Goal: Task Accomplishment & Management: Use online tool/utility

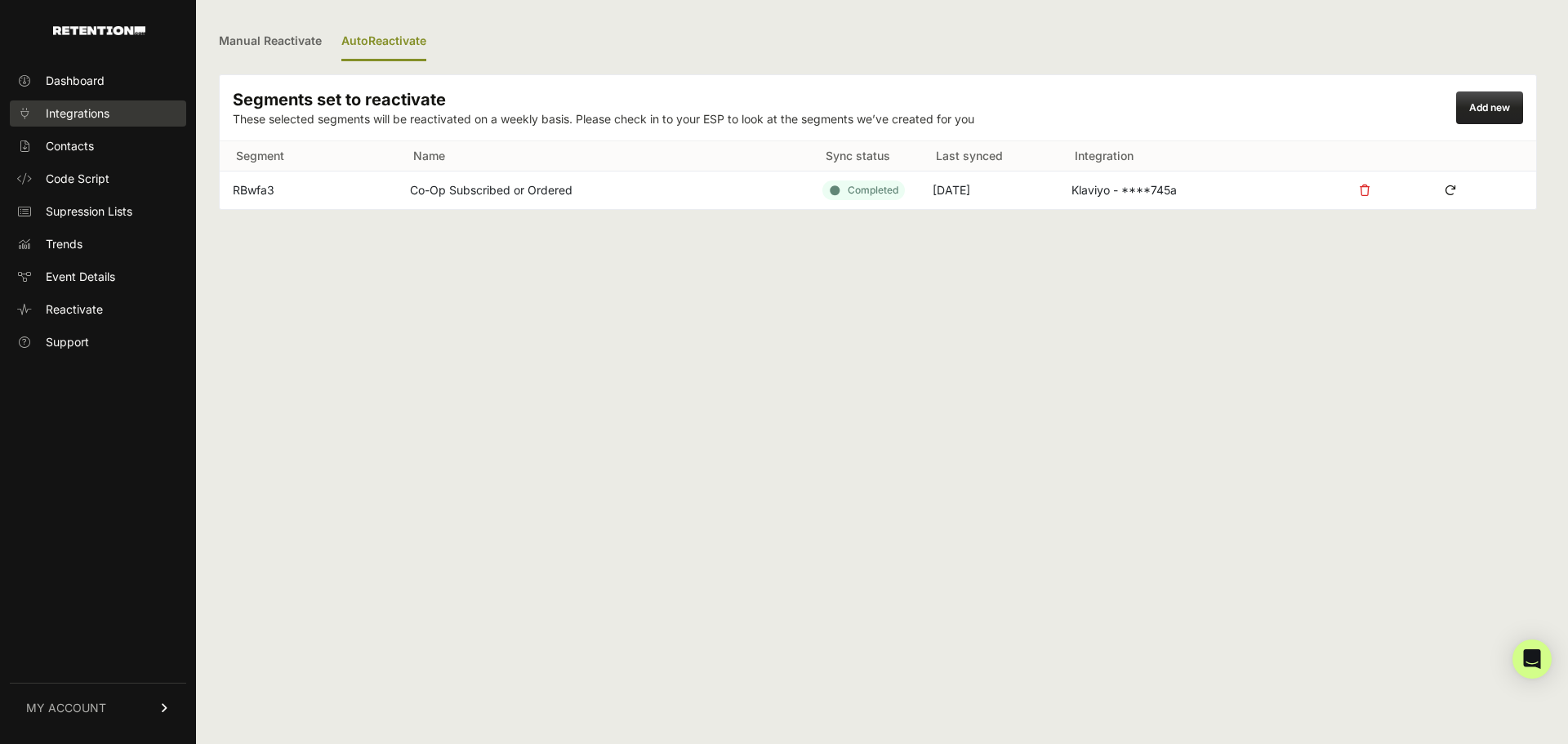
click at [95, 118] on span "Integrations" at bounding box center [77, 114] width 64 height 17
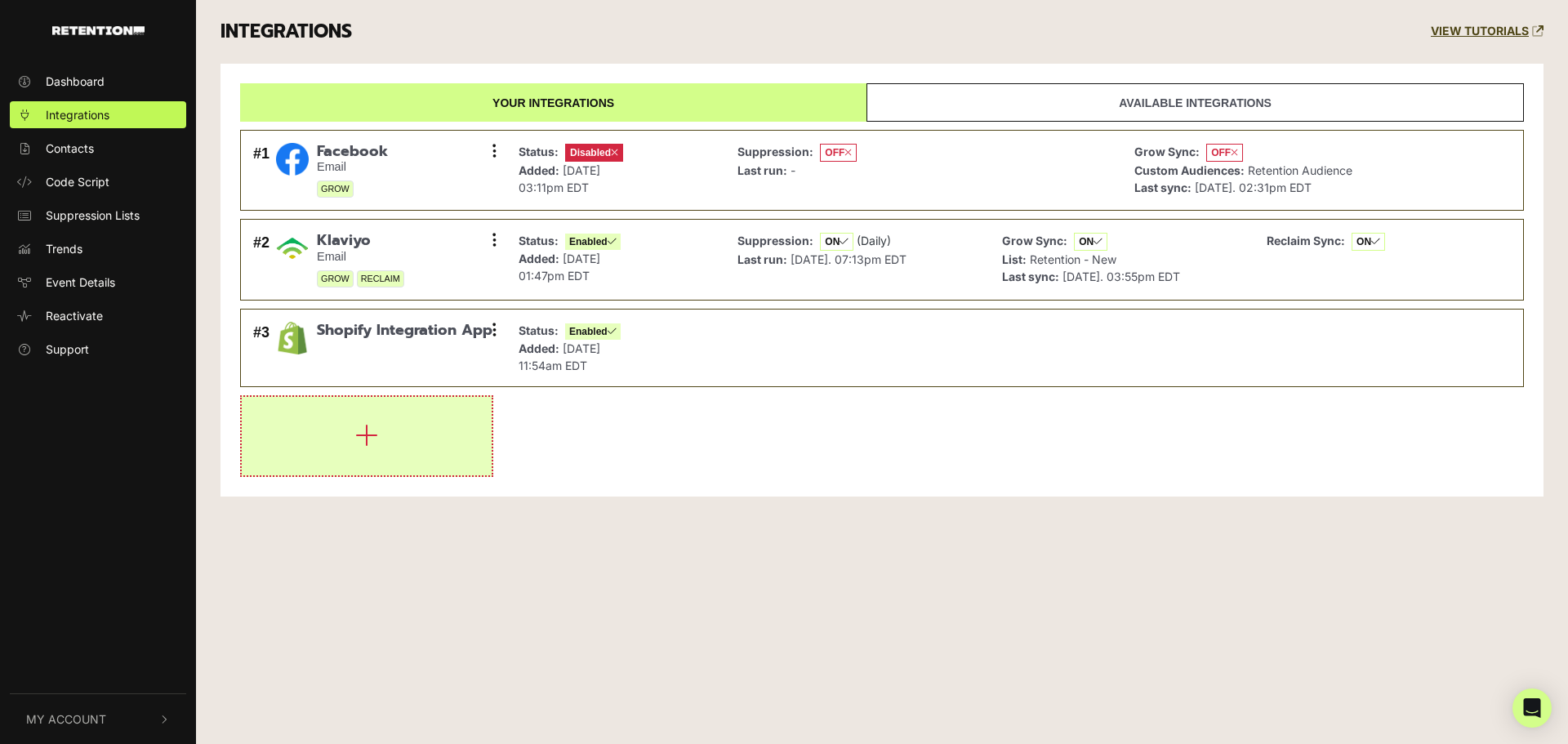
click at [325, 441] on button "button" at bounding box center [366, 436] width 250 height 78
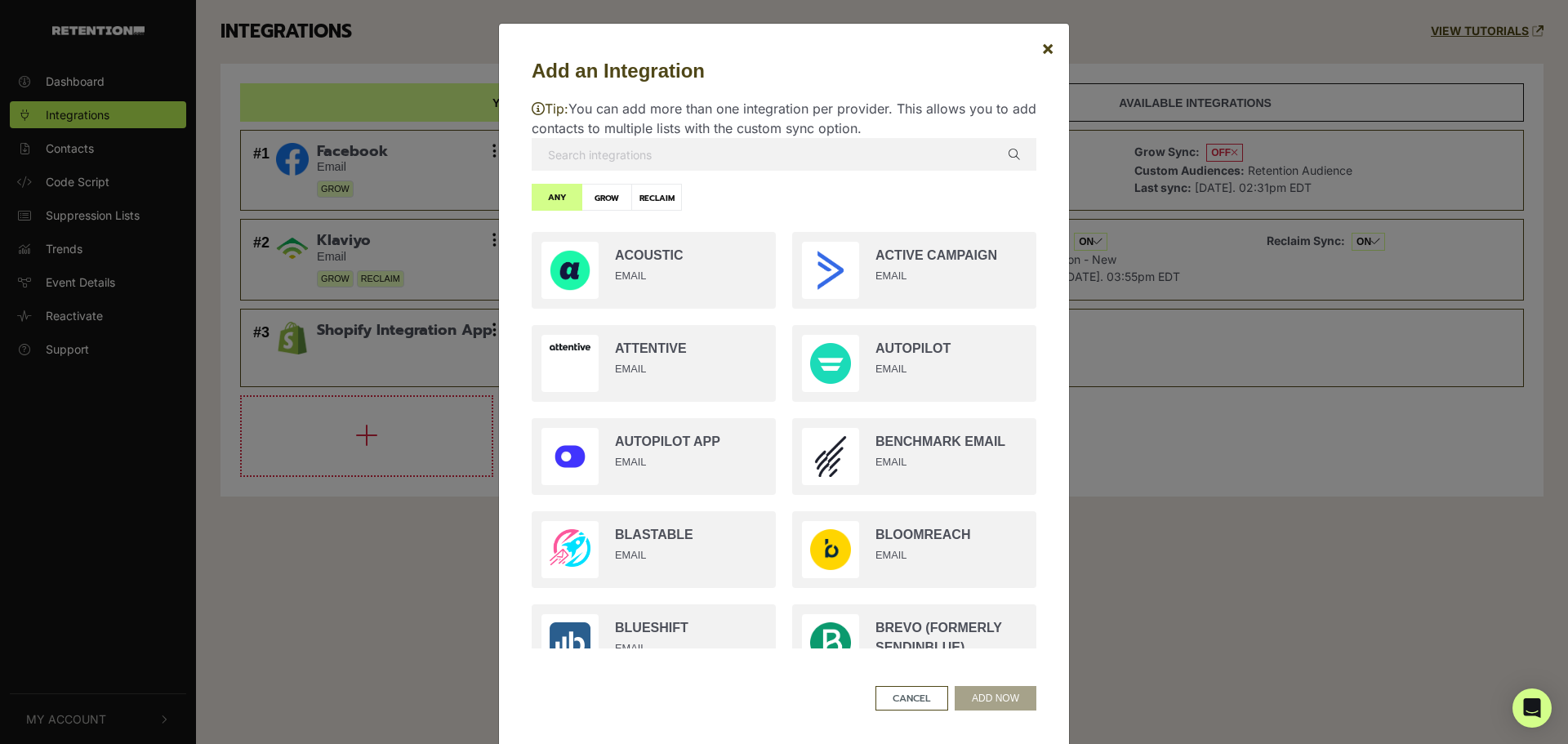
click at [697, 140] on input "text" at bounding box center [784, 154] width 505 height 32
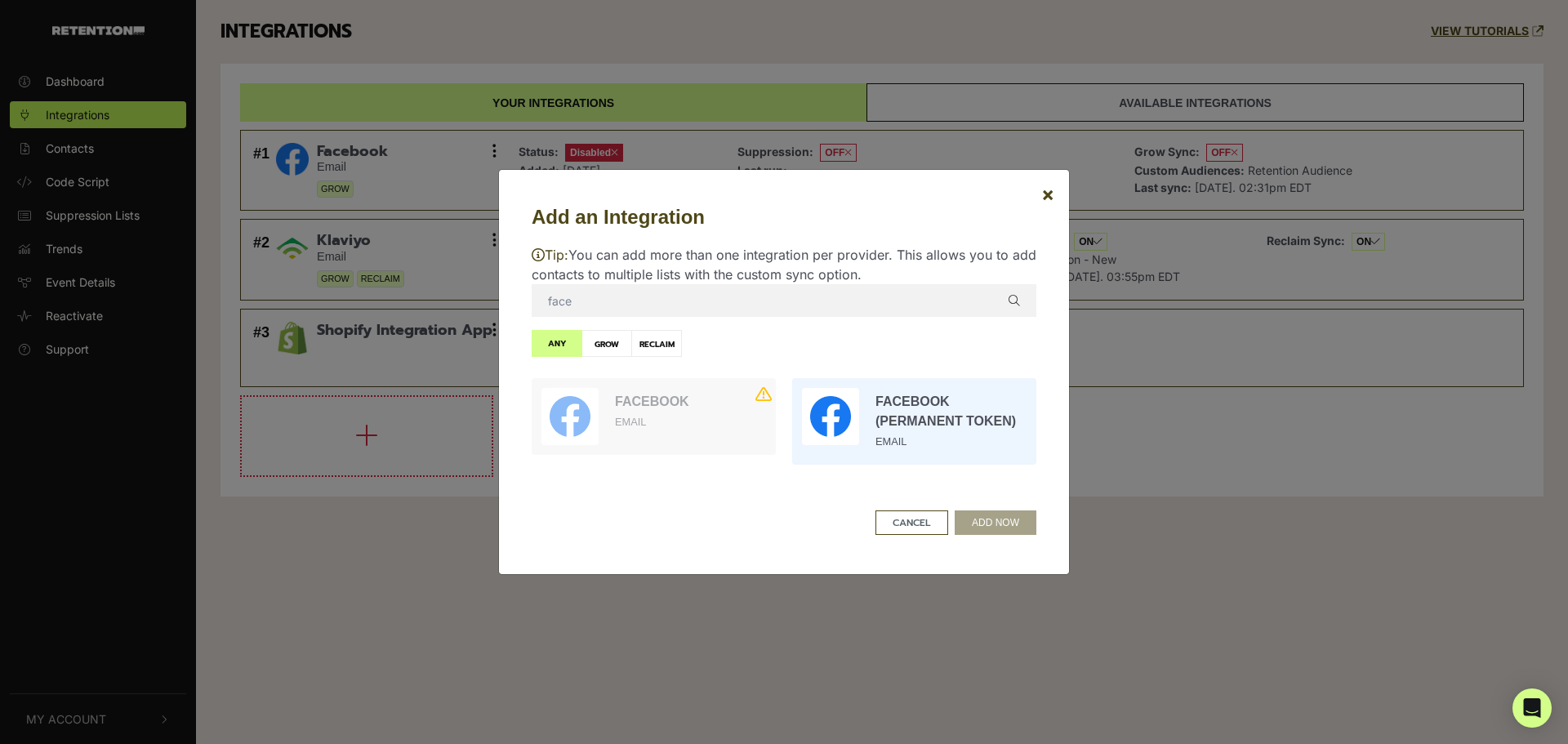
type input "face"
click at [873, 447] on input "radio" at bounding box center [914, 421] width 261 height 103
radio input "true"
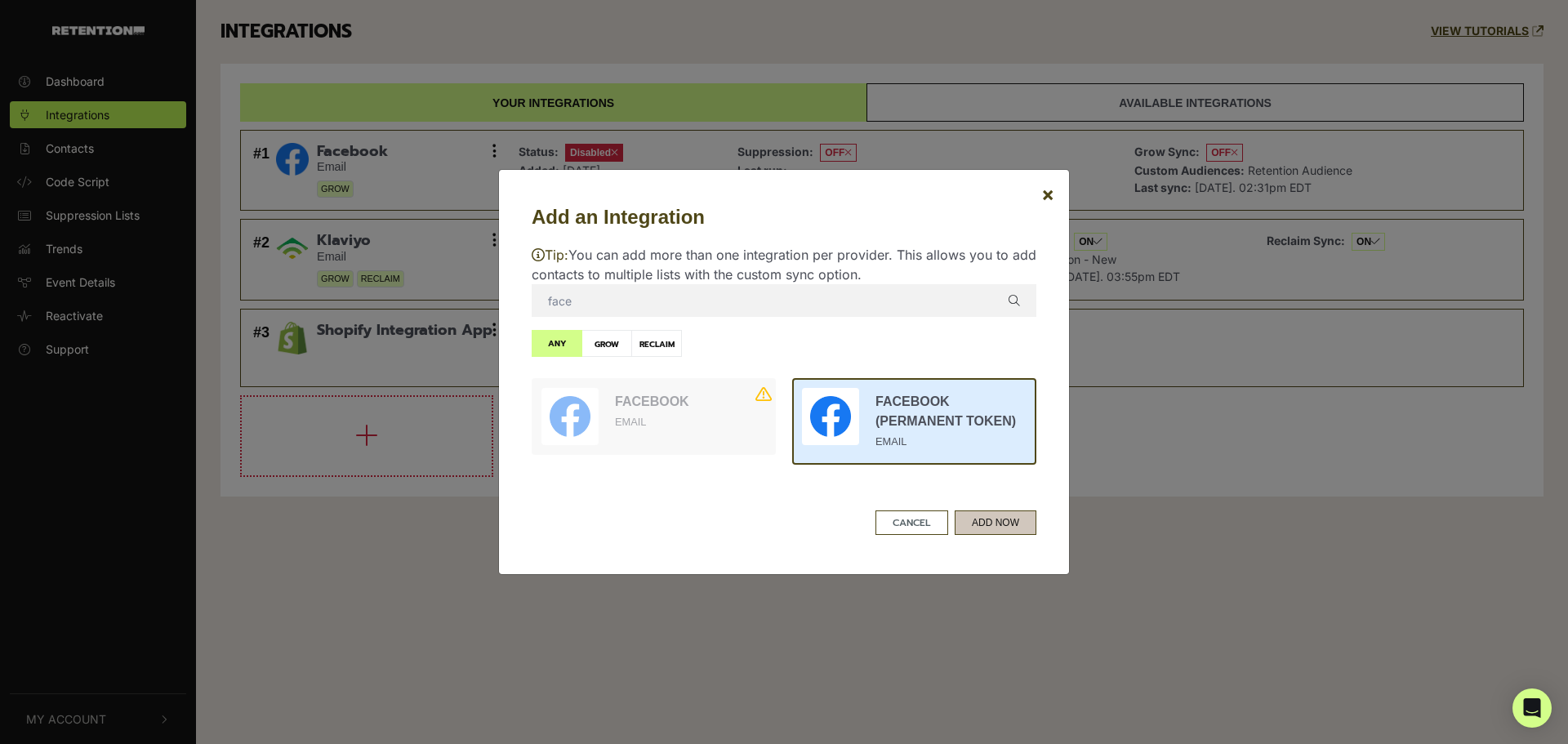
click at [1011, 527] on button "ADD NOW" at bounding box center [996, 523] width 81 height 25
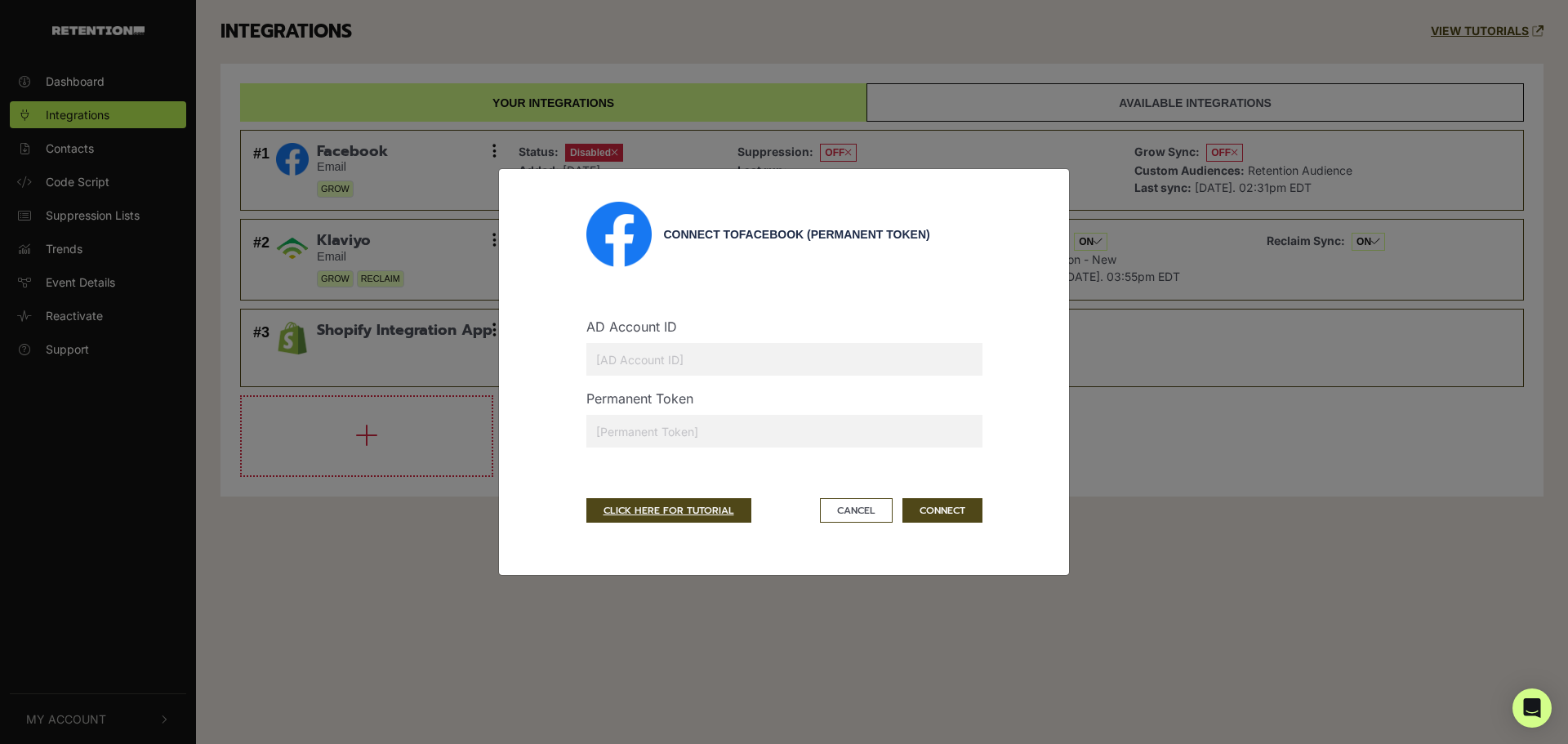
click at [705, 426] on input "text" at bounding box center [784, 431] width 396 height 32
paste input "EAAURBWZAEYDgBPlUdqNx4z3vySNZCokT0pGJs8lRaXkY2UB3OiVJUGB563rEeqbyZBrVeCWrYZBOvN…"
type input "EAAURBWZAEYDgBPlUdqNx4z3vySNZCokT0pGJs8lRaXkY2UB3OiVJUGB563rEeqbyZBrVeCWrYZBOvN…"
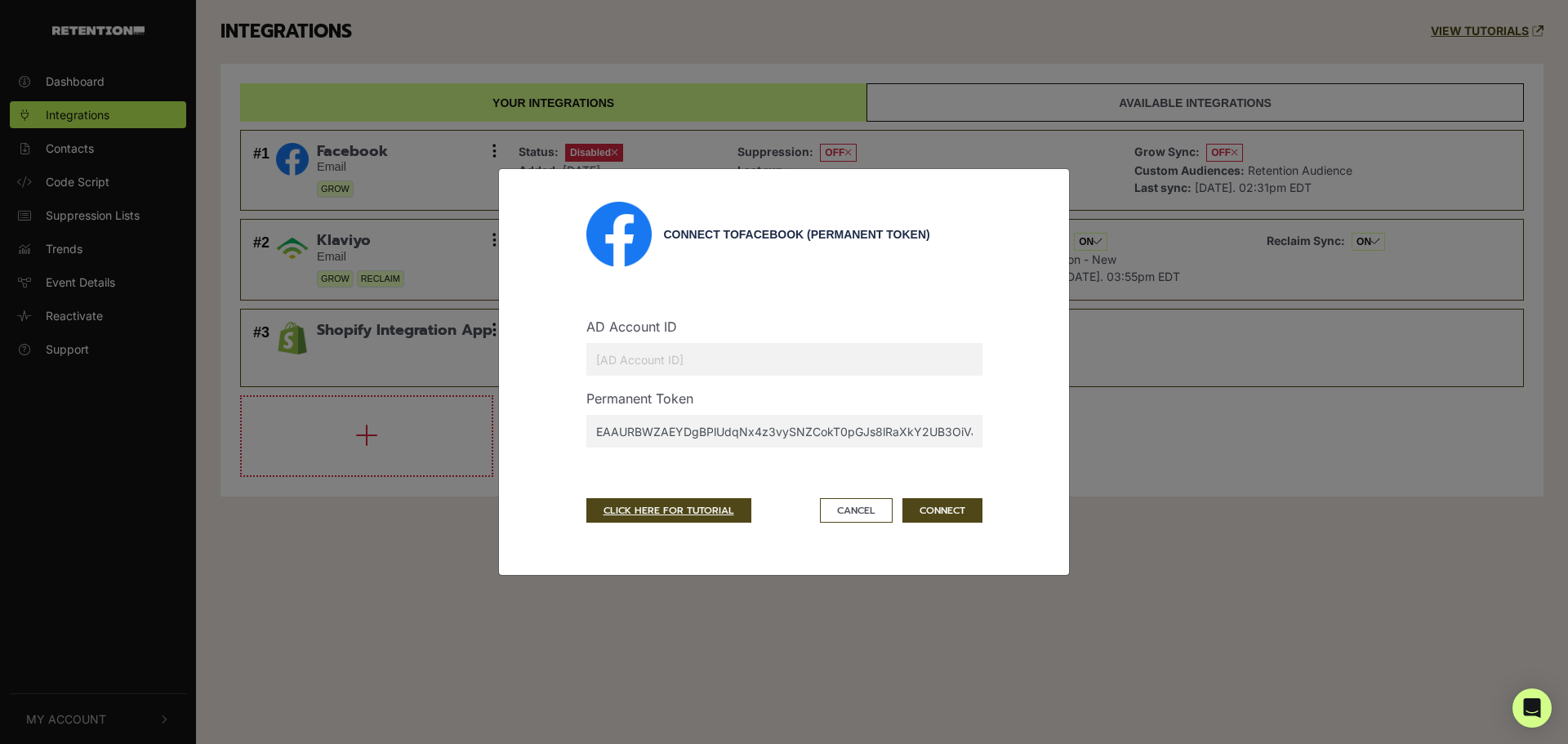
click at [737, 370] on input "text" at bounding box center [784, 359] width 396 height 32
paste input "116071134"
type input "116071134"
click at [921, 536] on div "Connect to Facebook (Permanent Token) AD Account ID 116071134 Permanent Token E…" at bounding box center [784, 372] width 420 height 340
click at [932, 516] on button "CONNECT" at bounding box center [943, 511] width 80 height 25
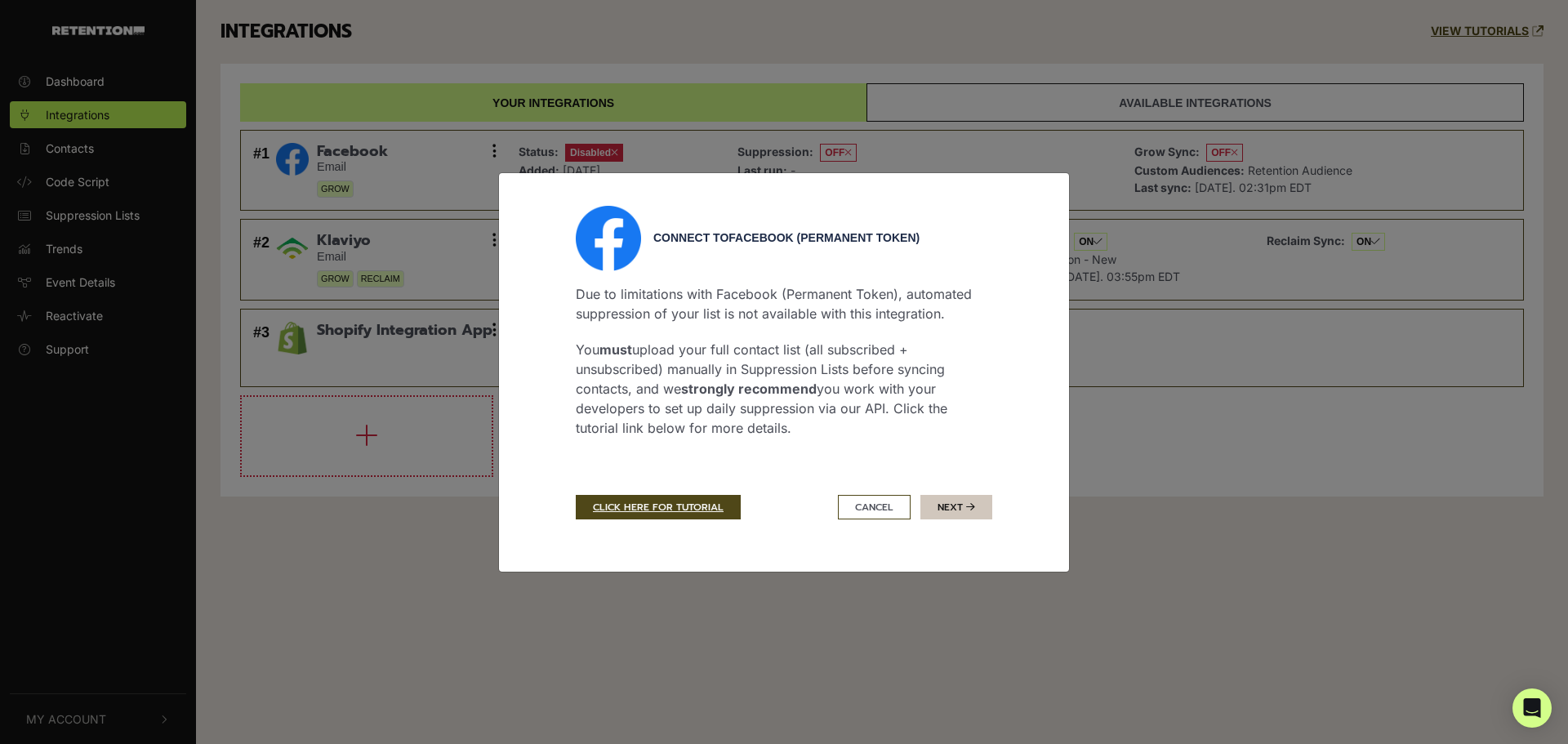
click at [971, 516] on button "Next" at bounding box center [956, 507] width 72 height 25
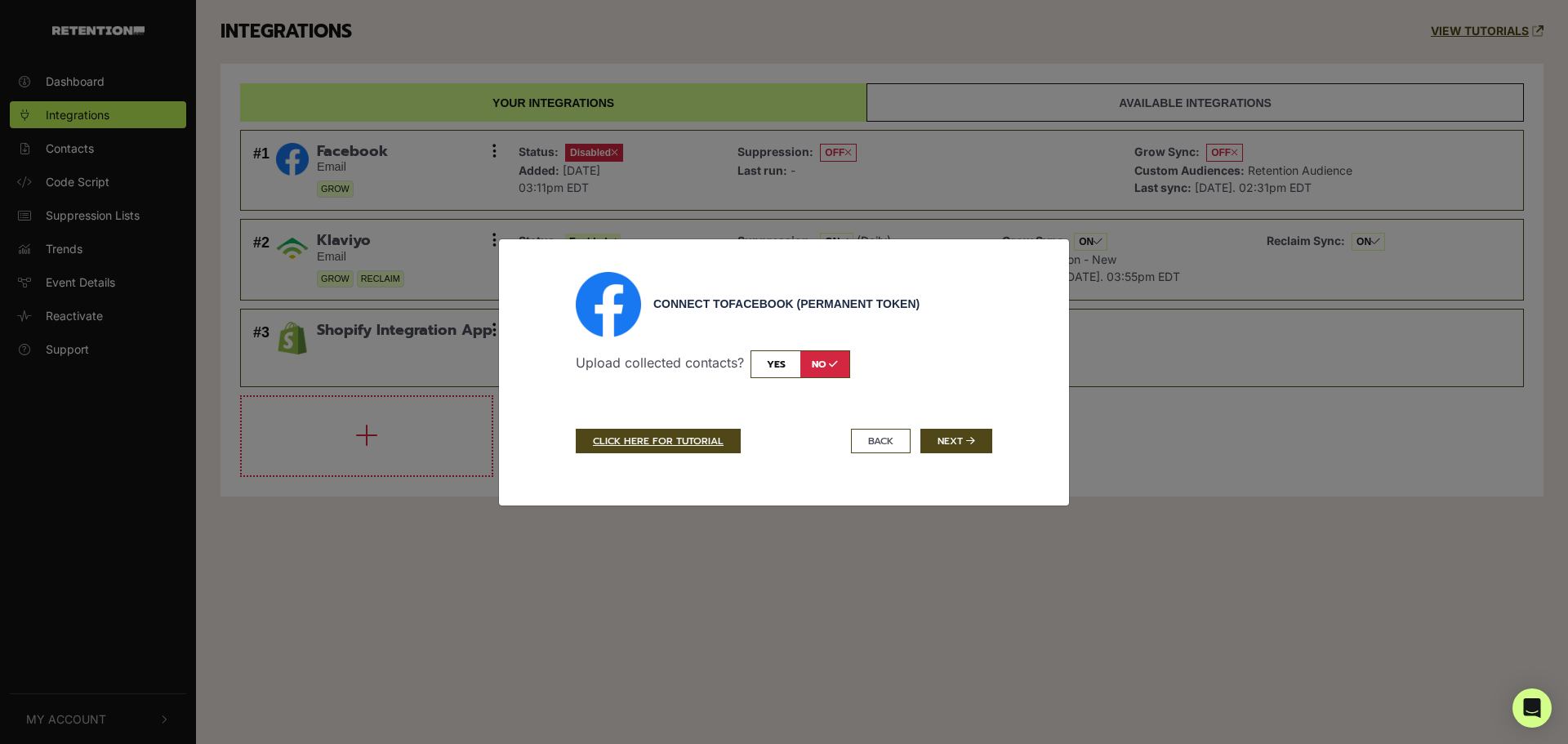
click at [779, 370] on input "checkbox" at bounding box center [801, 364] width 100 height 27
checkbox input "true"
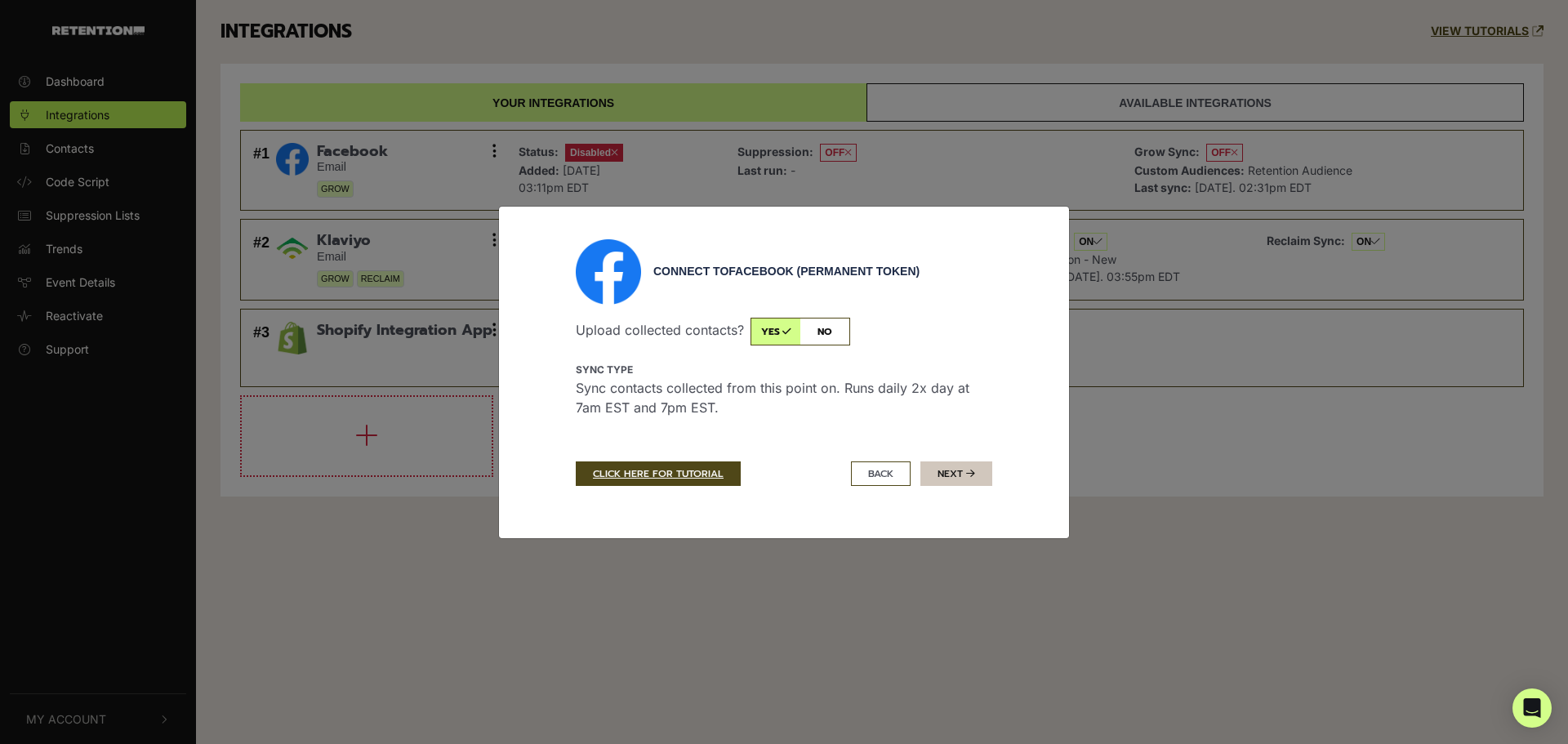
click at [963, 469] on button "Next" at bounding box center [956, 474] width 72 height 25
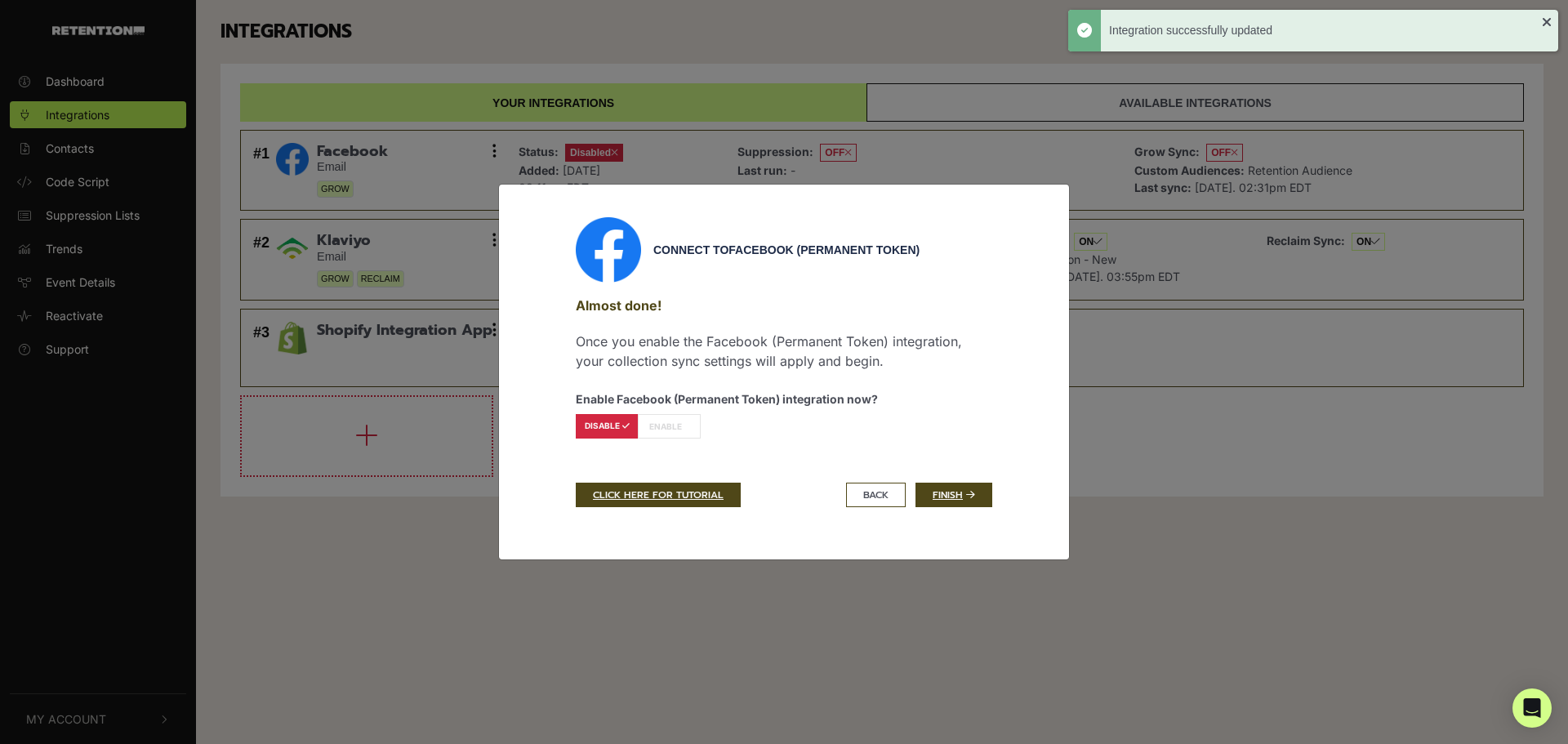
click at [683, 428] on icon at bounding box center [685, 426] width 7 height 8
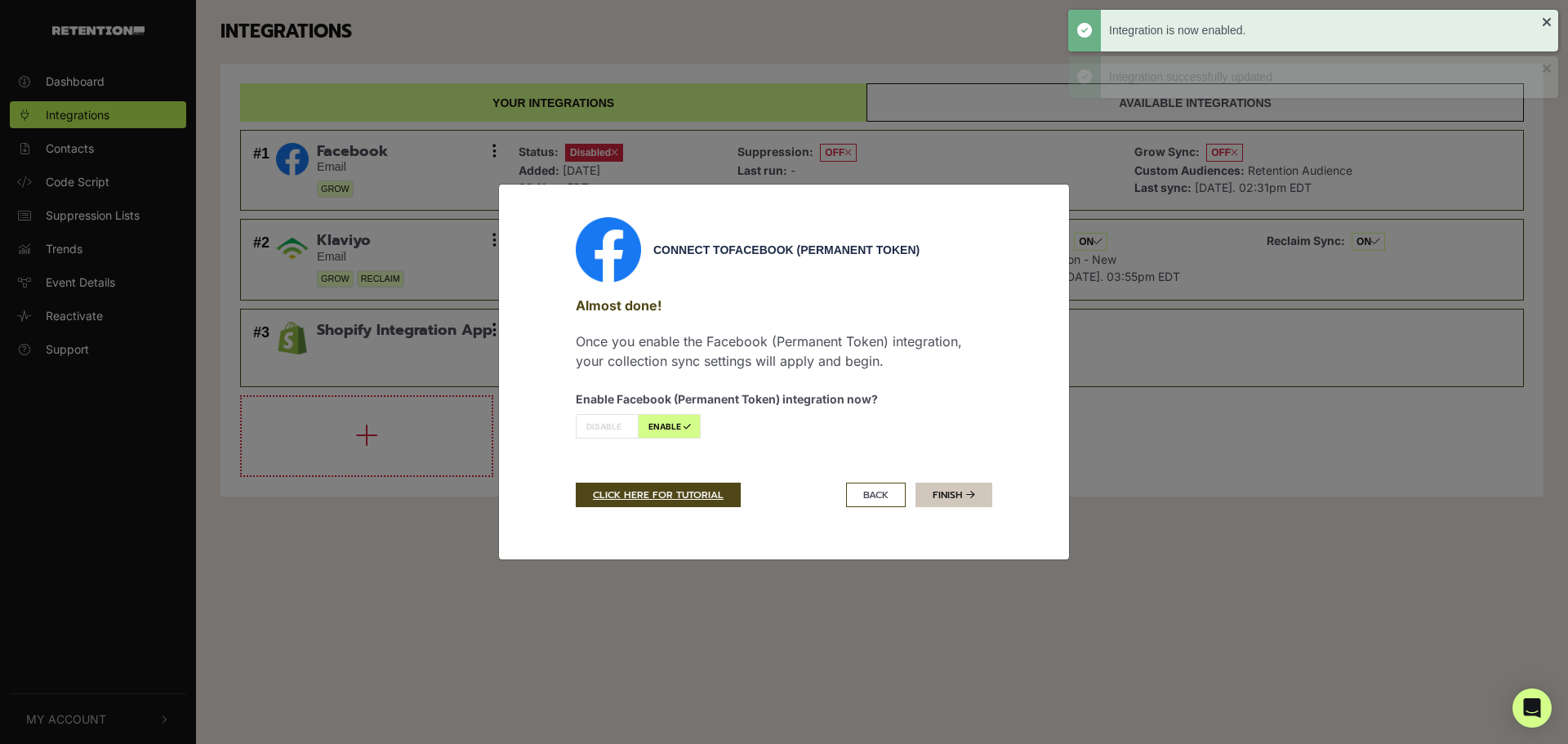
click at [956, 500] on link "Finish" at bounding box center [953, 495] width 76 height 25
